Goal: Transaction & Acquisition: Purchase product/service

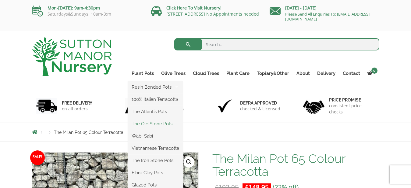
click at [149, 123] on link "The Old Stone Pots" at bounding box center [155, 123] width 55 height 9
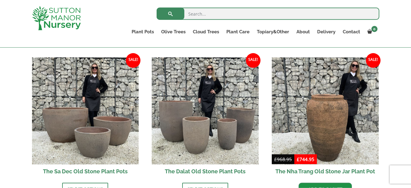
scroll to position [362, 0]
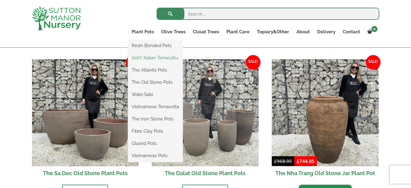
click at [144, 59] on link "100% Italian Terracotta" at bounding box center [155, 57] width 55 height 9
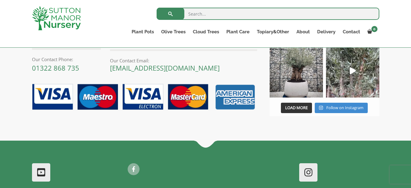
scroll to position [591, 0]
